Goal: Information Seeking & Learning: Learn about a topic

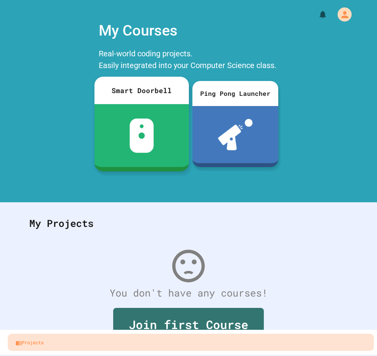
click at [170, 113] on div at bounding box center [142, 135] width 95 height 63
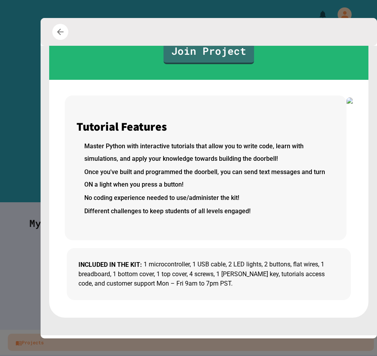
scroll to position [171, 0]
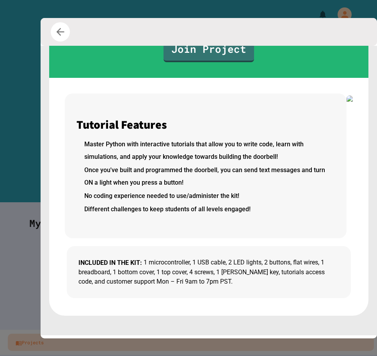
click at [67, 31] on button "button" at bounding box center [60, 31] width 19 height 19
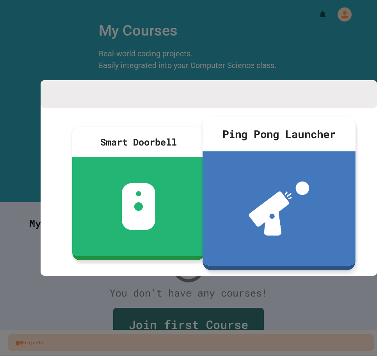
click at [309, 181] on div at bounding box center [279, 208] width 153 height 114
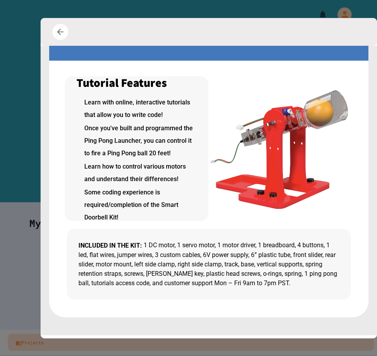
scroll to position [165, 0]
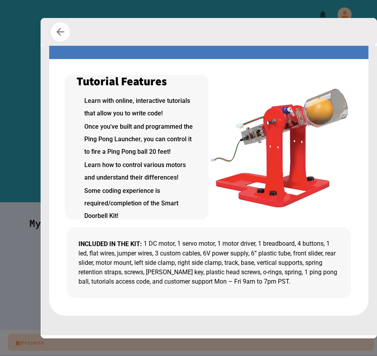
click at [60, 31] on icon "button" at bounding box center [61, 32] width 12 height 12
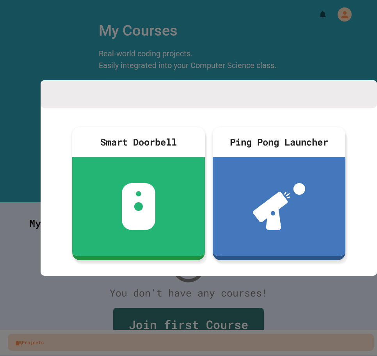
click at [371, 77] on div at bounding box center [188, 178] width 377 height 356
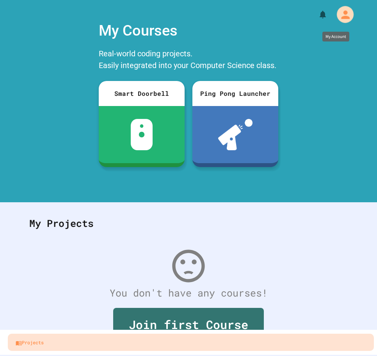
click at [344, 11] on icon "My Account" at bounding box center [345, 14] width 13 height 13
click at [345, 355] on div at bounding box center [188, 356] width 377 height 0
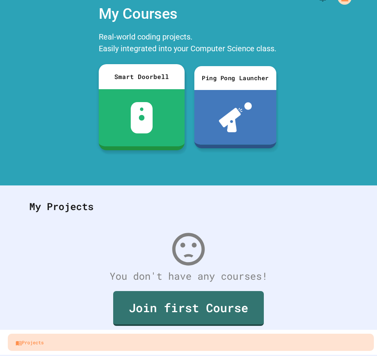
scroll to position [26, 0]
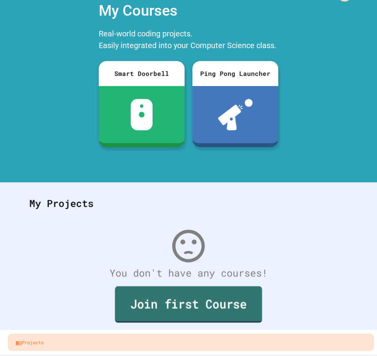
click at [197, 301] on link "Join first Course" at bounding box center [188, 304] width 147 height 36
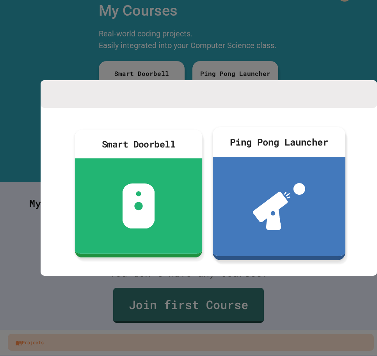
click at [189, 309] on div at bounding box center [188, 178] width 377 height 356
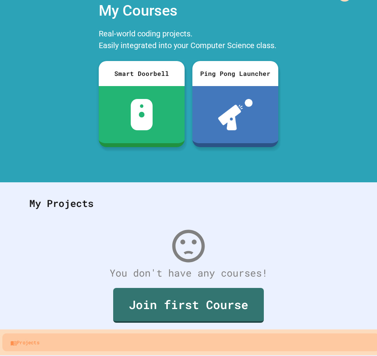
click at [45, 337] on link "Projects" at bounding box center [190, 342] width 377 height 18
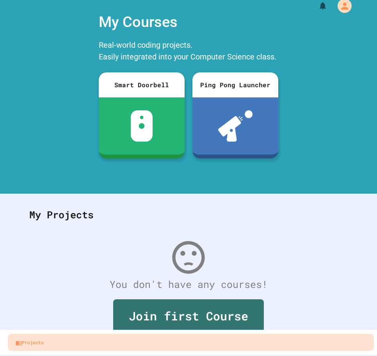
scroll to position [0, 0]
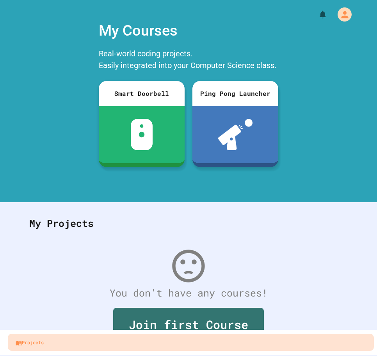
click at [150, 29] on div "My Courses" at bounding box center [189, 31] width 188 height 30
click at [343, 15] on icon "My Account" at bounding box center [345, 14] width 11 height 11
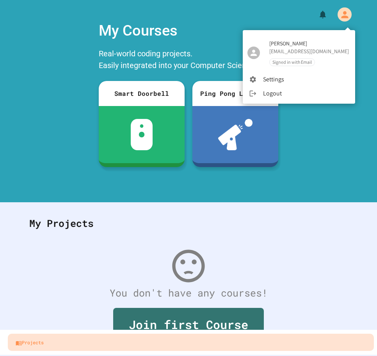
click at [200, 64] on div at bounding box center [188, 178] width 377 height 356
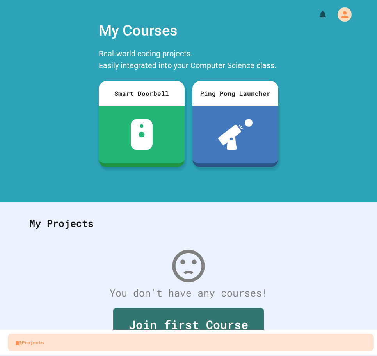
click at [49, 224] on div "My Projects" at bounding box center [188, 223] width 334 height 30
click at [220, 233] on div "My Projects" at bounding box center [188, 223] width 334 height 30
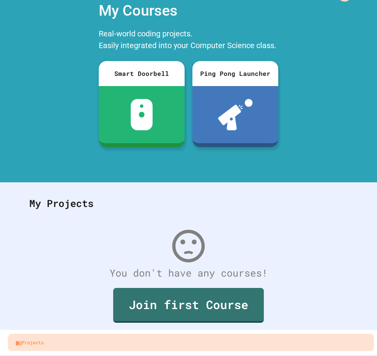
scroll to position [26, 0]
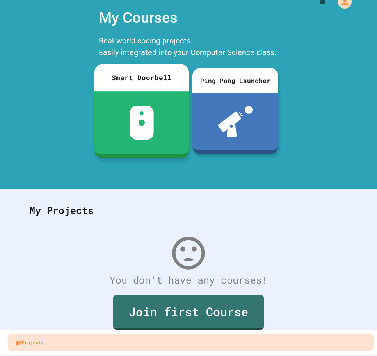
scroll to position [26, 0]
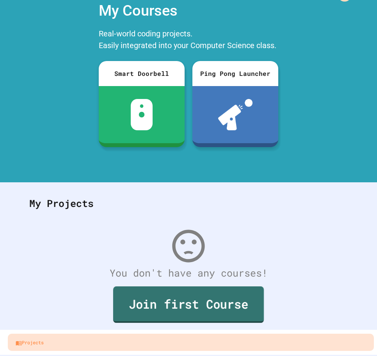
click at [174, 299] on link "Join first Course" at bounding box center [188, 304] width 151 height 36
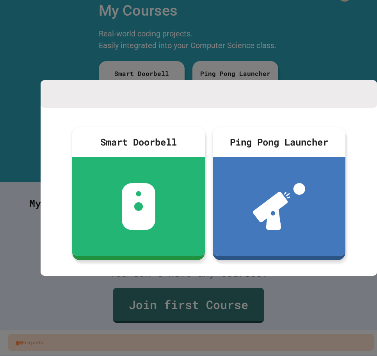
click at [279, 50] on div at bounding box center [188, 178] width 377 height 356
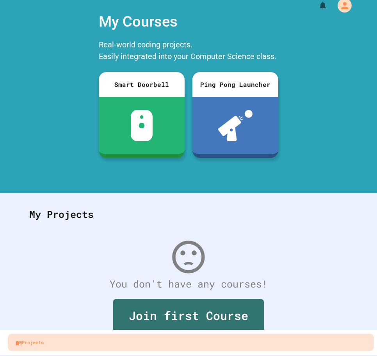
scroll to position [0, 0]
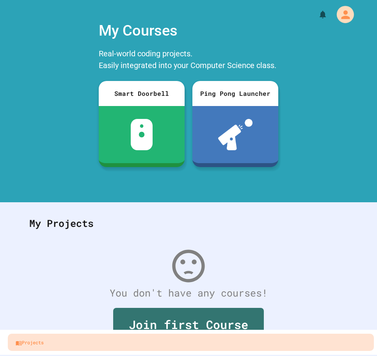
click at [342, 14] on icon "My Account" at bounding box center [345, 14] width 13 height 13
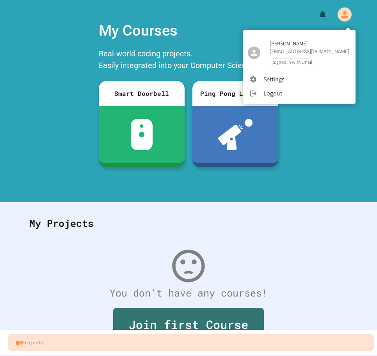
drag, startPoint x: 190, startPoint y: 54, endPoint x: 96, endPoint y: 59, distance: 94.3
click at [184, 57] on div at bounding box center [188, 178] width 377 height 356
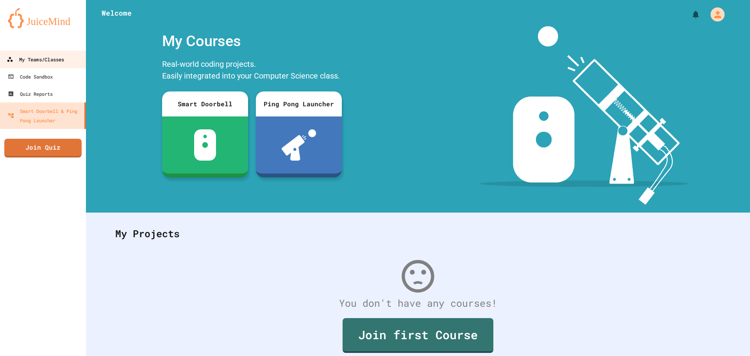
click at [39, 66] on link "My Teams/Classes" at bounding box center [43, 59] width 89 height 18
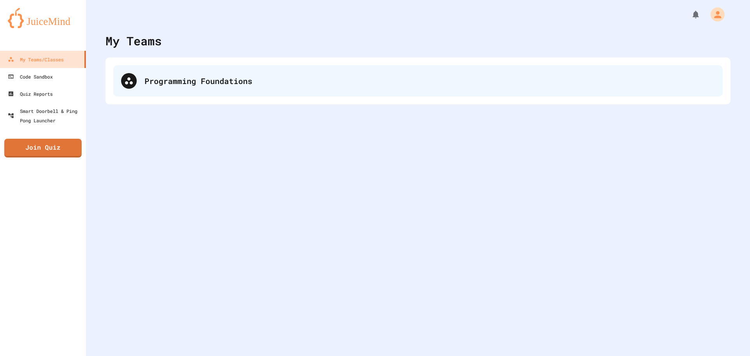
click at [225, 87] on div "Programming Foundations" at bounding box center [418, 80] width 610 height 31
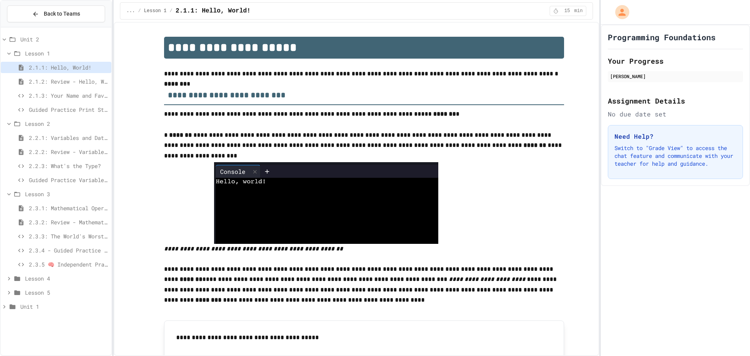
click at [4, 293] on div "Lesson 5" at bounding box center [56, 292] width 111 height 11
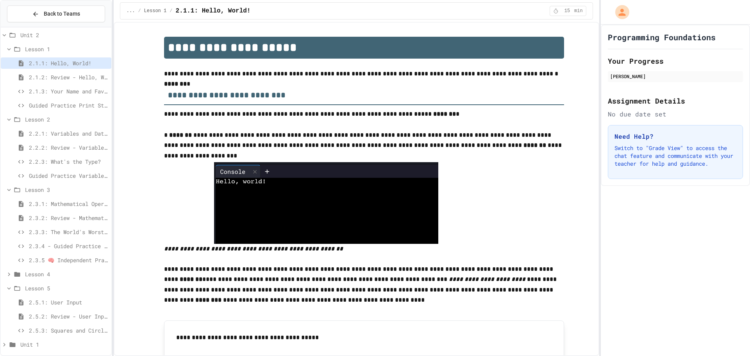
scroll to position [8, 0]
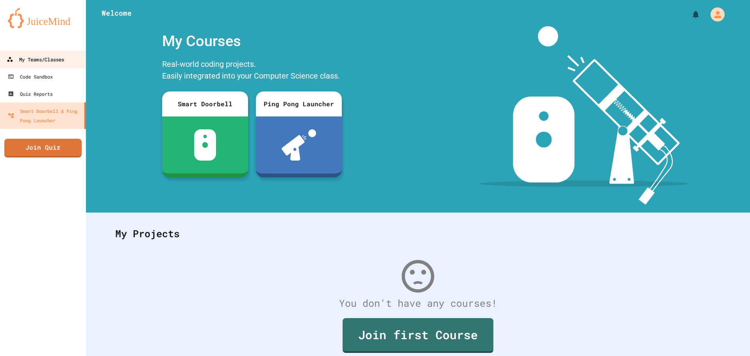
click at [57, 61] on div "My Teams/Classes" at bounding box center [35, 60] width 57 height 10
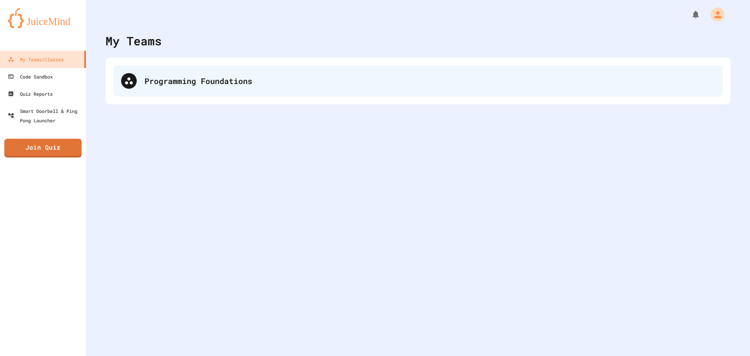
click at [357, 72] on div "Programming Foundations" at bounding box center [418, 80] width 610 height 31
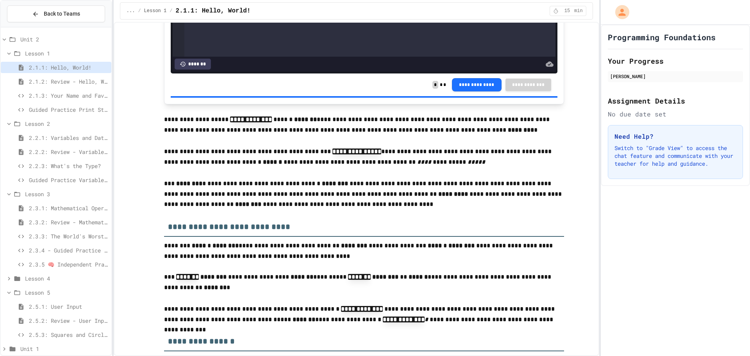
scroll to position [547, 0]
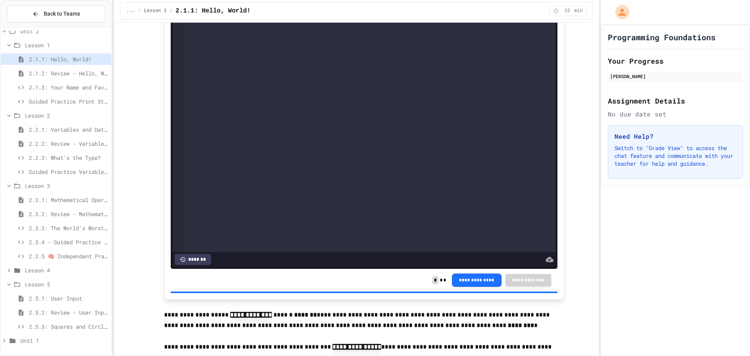
click at [63, 299] on span "2.5.1: User Input" at bounding box center [68, 298] width 79 height 8
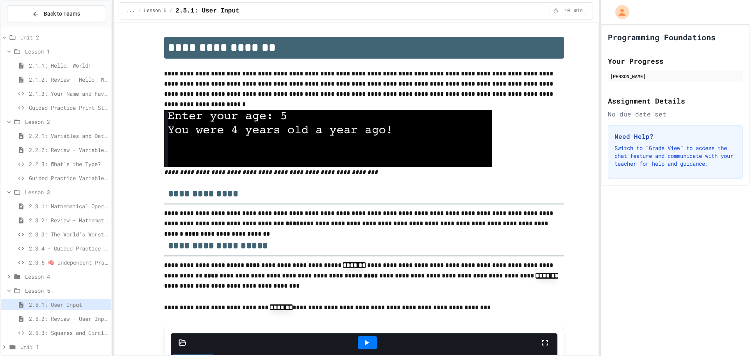
drag, startPoint x: 283, startPoint y: 113, endPoint x: 255, endPoint y: 116, distance: 28.3
click at [264, 115] on img at bounding box center [328, 138] width 328 height 57
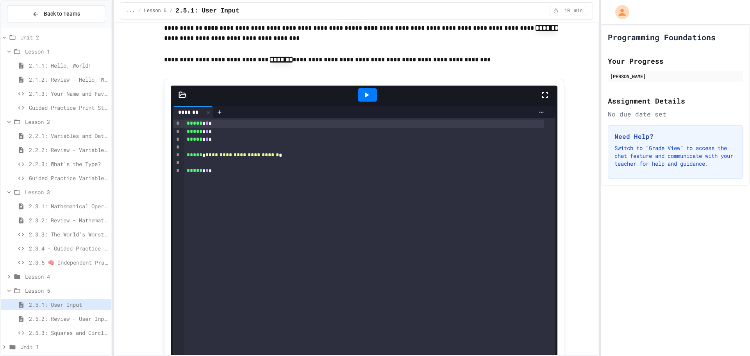
scroll to position [274, 0]
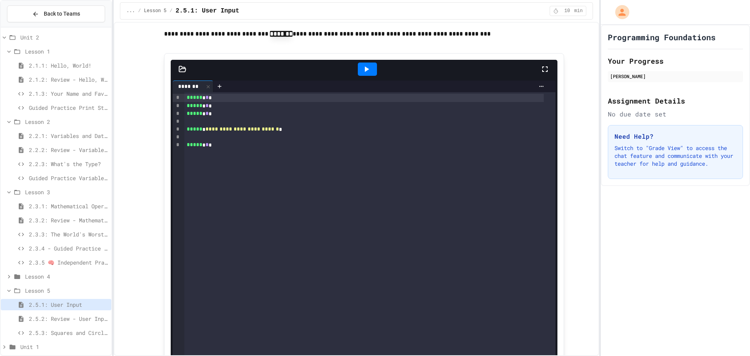
click at [366, 69] on icon at bounding box center [366, 68] width 9 height 9
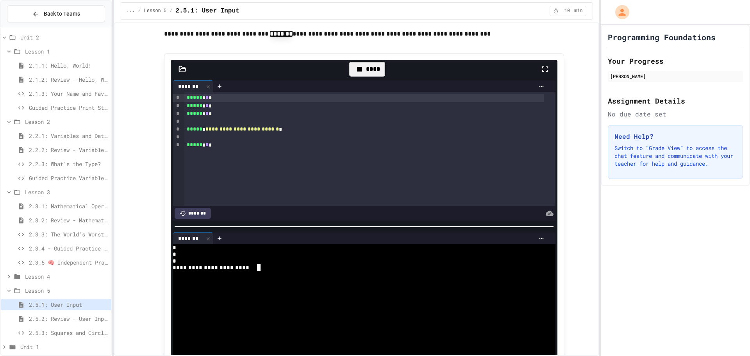
click at [272, 266] on div "**********" at bounding box center [357, 267] width 369 height 7
